Goal: Information Seeking & Learning: Learn about a topic

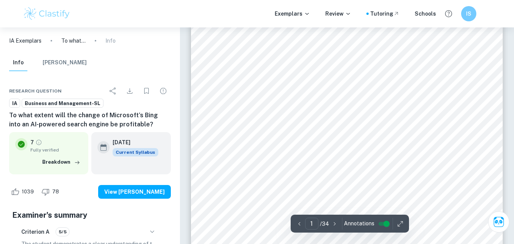
scroll to position [106, 0]
click at [254, 131] on div "International Baccalaureate Internal Assessment Business Management Topic: Chan…" at bounding box center [347, 149] width 312 height 440
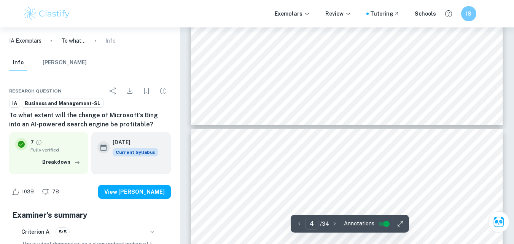
scroll to position [1729, 0]
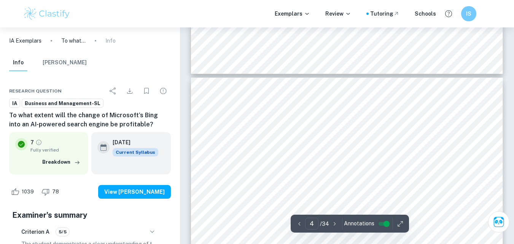
type input "3"
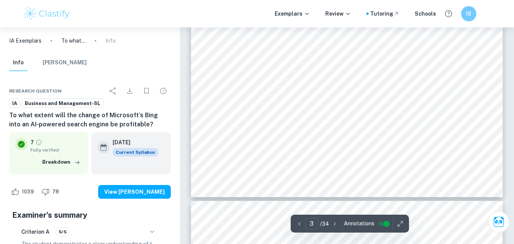
scroll to position [1216, 0]
